Goal: Check status: Check status

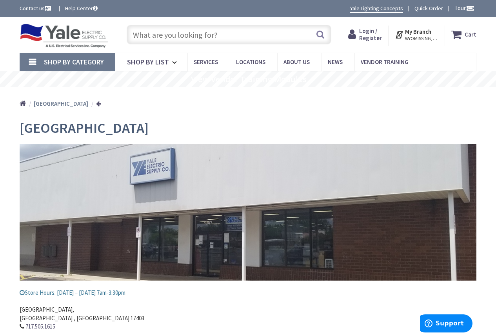
click at [365, 29] on span "Login / Register" at bounding box center [370, 34] width 23 height 15
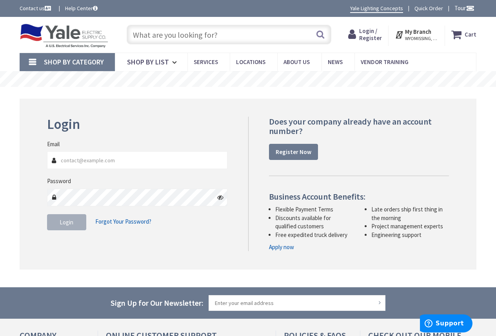
type input "[EMAIL_ADDRESS][DOMAIN_NAME]"
click at [77, 223] on button "Login" at bounding box center [66, 222] width 39 height 16
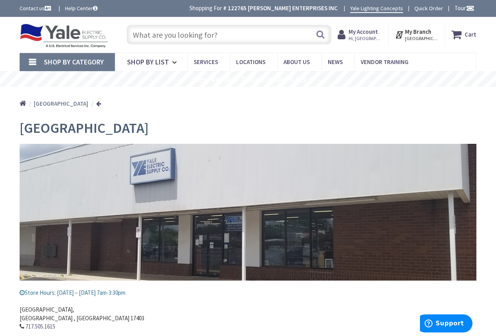
click at [364, 31] on strong "My Account" at bounding box center [363, 31] width 29 height 7
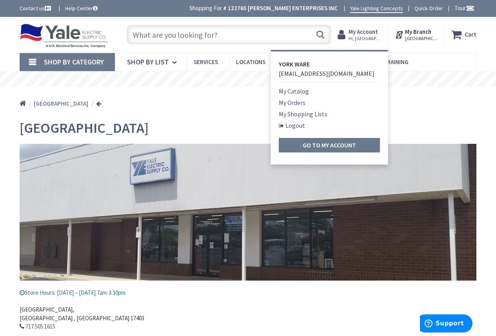
click at [297, 102] on link "My Orders" at bounding box center [292, 102] width 27 height 9
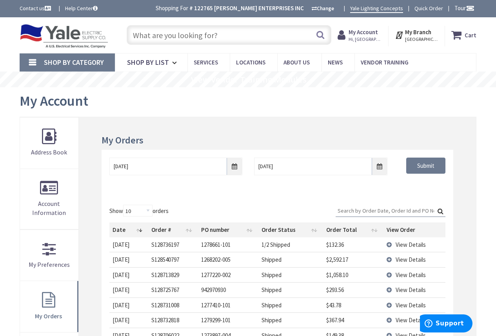
click at [405, 305] on span "View Details" at bounding box center [411, 304] width 30 height 7
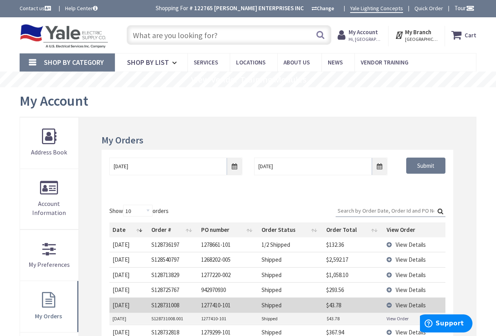
click at [399, 320] on link "View Order" at bounding box center [398, 318] width 22 height 7
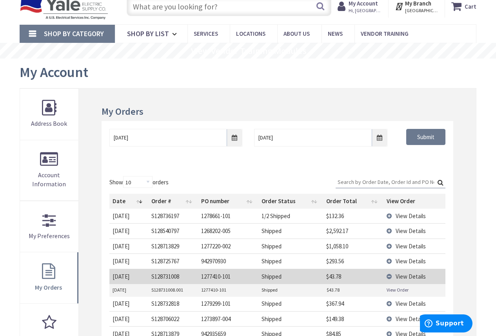
scroll to position [78, 0]
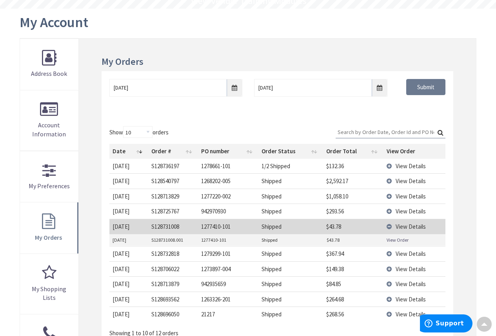
click at [395, 255] on td "View Details" at bounding box center [415, 253] width 62 height 15
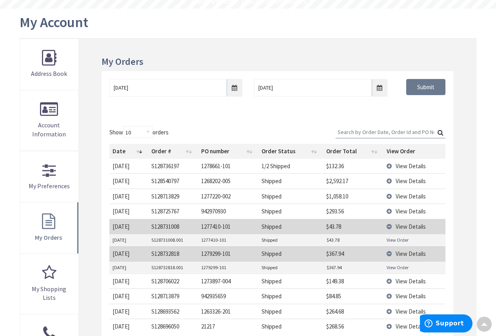
click at [394, 265] on link "View Order" at bounding box center [398, 267] width 22 height 7
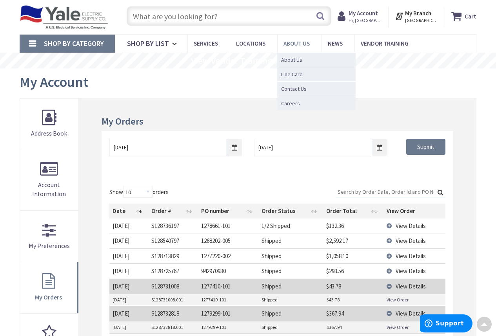
scroll to position [0, 0]
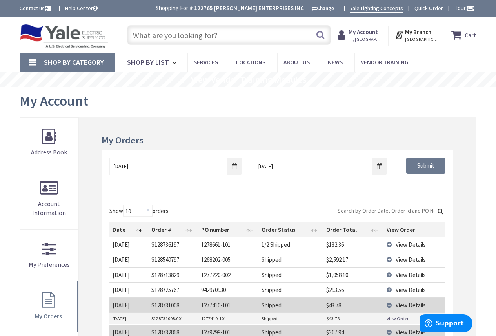
click at [359, 36] on span "Hi, [GEOGRAPHIC_DATA]" at bounding box center [365, 39] width 33 height 6
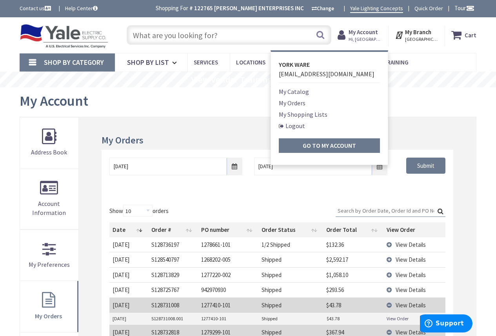
click at [294, 127] on link "Logout" at bounding box center [292, 125] width 26 height 9
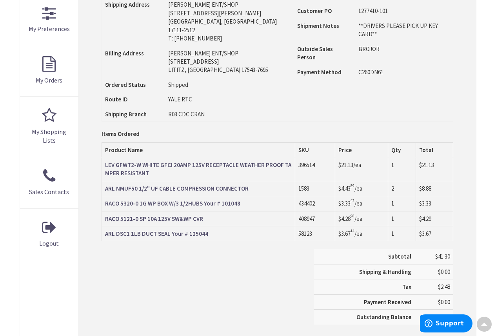
scroll to position [236, 0]
click at [138, 161] on strong "LEV GFWT2-W WHITE GFCI 20AMP 125V RECEPTACLE WEATHER PROOF TAMPER RESISTANT" at bounding box center [198, 169] width 186 height 16
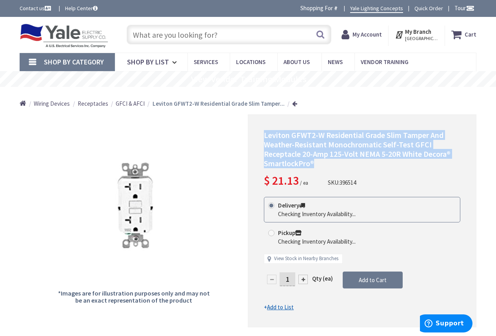
drag, startPoint x: 319, startPoint y: 161, endPoint x: 263, endPoint y: 137, distance: 60.9
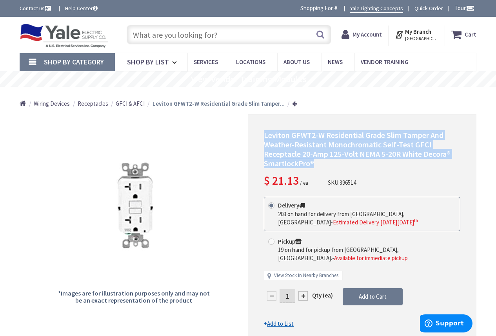
copy span "Leviton GFWT2-W Residential Grade Slim Tamper And Weather-Resistant Monochromat…"
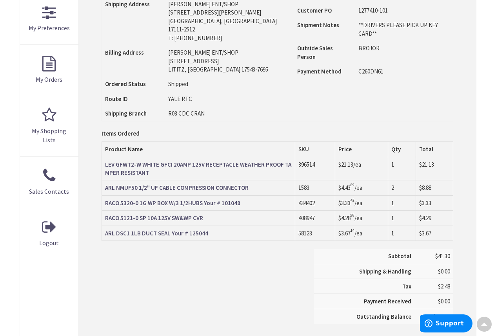
scroll to position [236, 0]
click at [212, 184] on strong "ARL NMUF50 1/2" UF CABLE COMPRESSION CONNECTOR" at bounding box center [177, 187] width 144 height 7
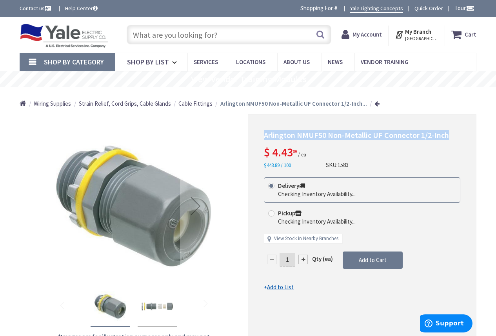
drag, startPoint x: 456, startPoint y: 133, endPoint x: 265, endPoint y: 124, distance: 190.5
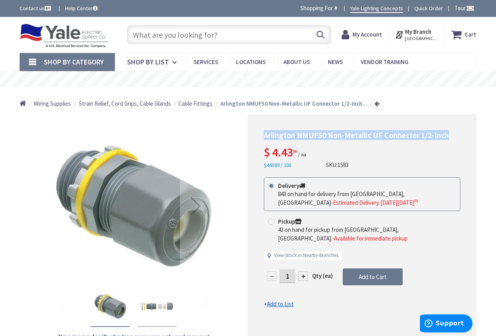
copy span "Arlington NMUF50 Non-Metallic UF Connector 1/2-Inch"
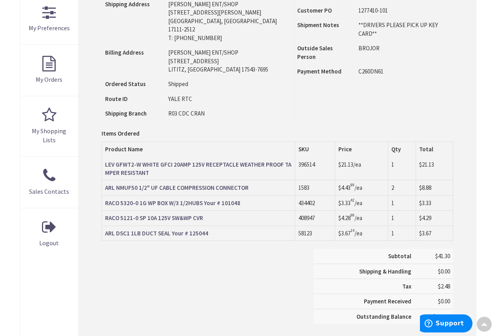
click at [187, 199] on strong "RACO 5320-0 1G WP BOX W/3 1/2HUBS Your # 101048" at bounding box center [172, 202] width 135 height 7
click at [165, 199] on strong "RACO 5320-0 1G WP BOX W/3 1/2HUBS Your # 101048" at bounding box center [172, 202] width 135 height 7
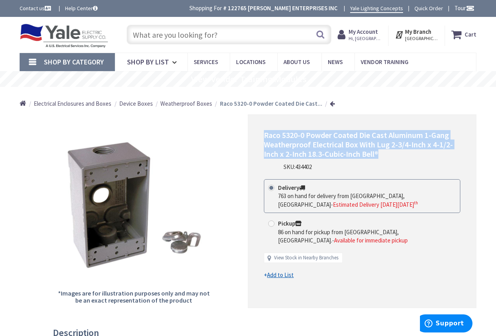
drag, startPoint x: 387, startPoint y: 151, endPoint x: 257, endPoint y: 136, distance: 130.5
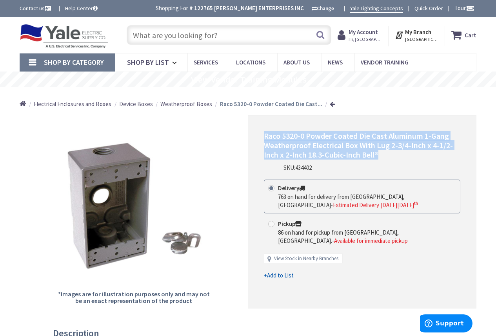
copy span "Raco 5320-0 Powder Coated Die Cast Aluminum 1-Gang Weatherproof Electrical Box …"
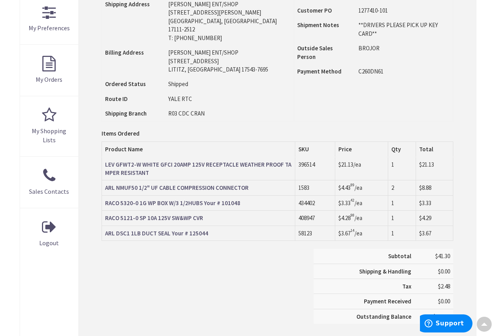
click at [170, 214] on strong "RACO 5121-0 SP 10A 125V SW&WP CVR" at bounding box center [154, 217] width 98 height 7
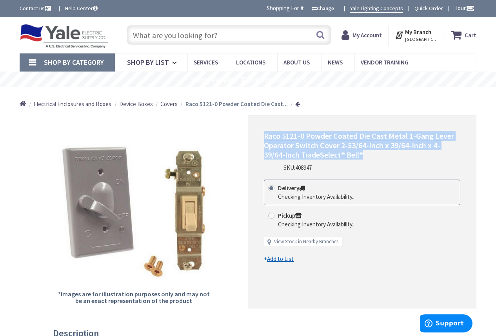
drag, startPoint x: 363, startPoint y: 151, endPoint x: 263, endPoint y: 138, distance: 100.9
copy span "Raco 5121-0 Powder Coated Die Cast Metal 1-Gang Lever Operator Switch Cover 2-5…"
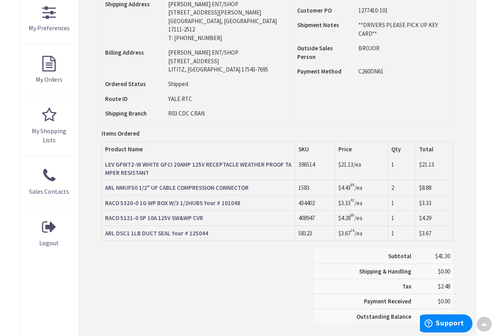
click at [144, 229] on strong "ARL DSC1 1LB DUCT SEAL Your # 125044" at bounding box center [156, 232] width 103 height 7
click at [164, 229] on strong "ARL DSC1 1LB DUCT SEAL Your # 125044" at bounding box center [156, 232] width 103 height 7
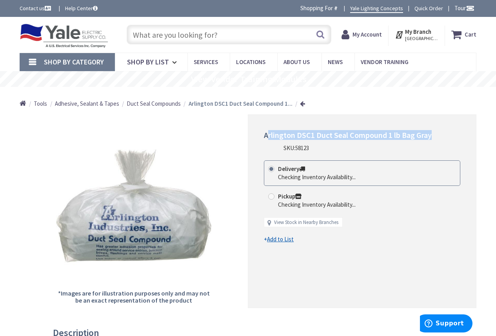
drag, startPoint x: 414, startPoint y: 134, endPoint x: 267, endPoint y: 130, distance: 147.6
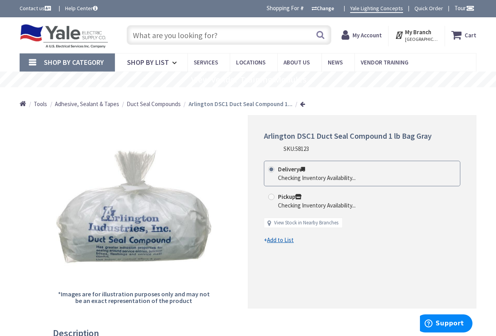
drag, startPoint x: 267, startPoint y: 130, endPoint x: 249, endPoint y: 124, distance: 19.0
click at [198, 120] on div "*Images are for illustration purposes only and may not be an exact representati…" at bounding box center [134, 211] width 229 height 193
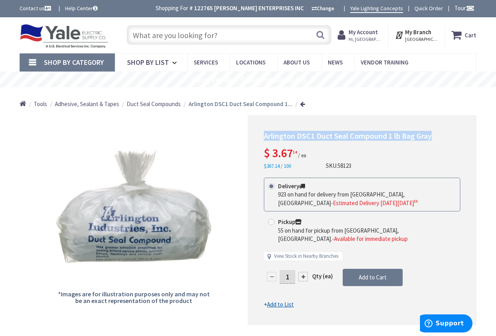
drag, startPoint x: 440, startPoint y: 136, endPoint x: 265, endPoint y: 139, distance: 174.7
copy span "Arlington DSC1 Duct Seal Compound 1 lb Bag Gray"
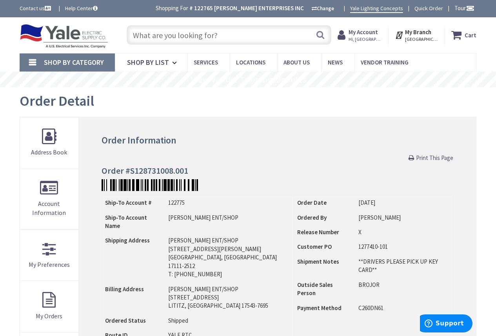
click at [349, 35] on icon at bounding box center [343, 35] width 11 height 14
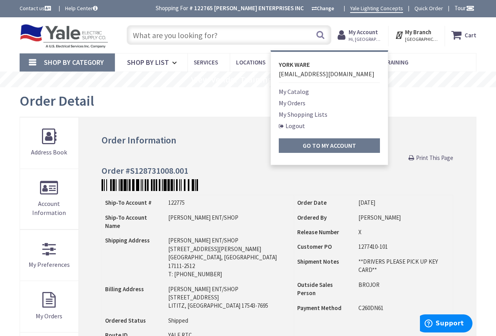
click at [299, 128] on link "Logout" at bounding box center [292, 125] width 26 height 9
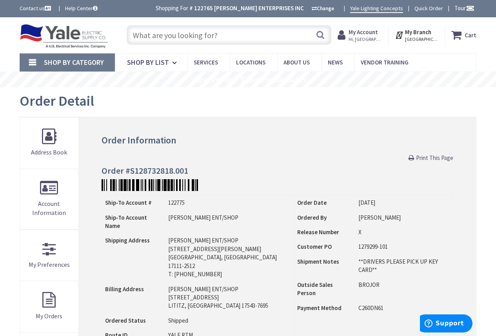
click at [349, 33] on icon at bounding box center [343, 35] width 11 height 14
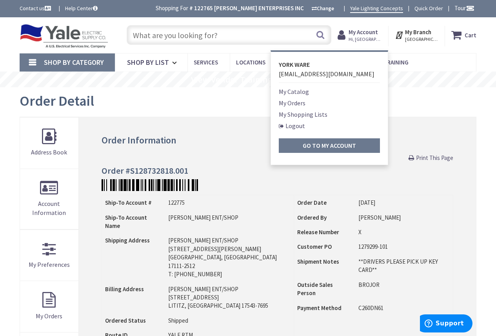
click at [290, 125] on link "Logout" at bounding box center [292, 125] width 26 height 9
